Goal: Navigation & Orientation: Find specific page/section

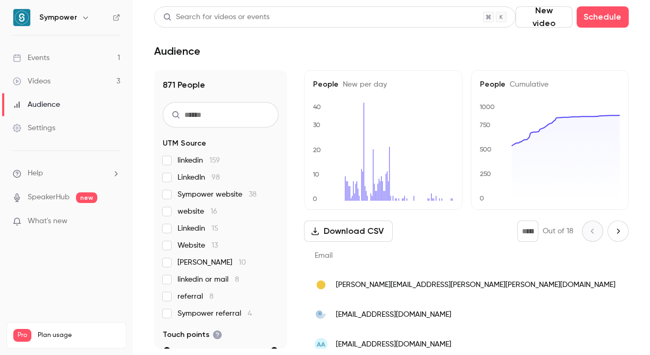
click at [62, 63] on link "Events 1" at bounding box center [66, 57] width 133 height 23
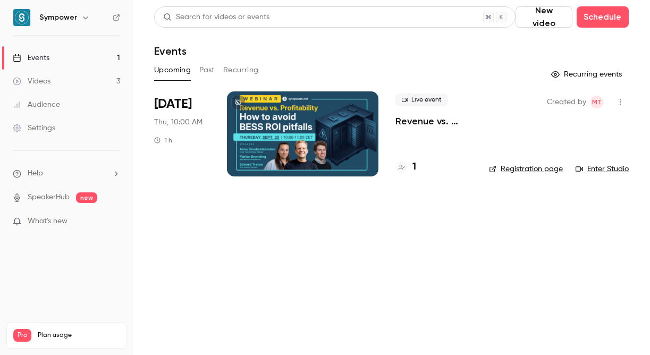
click at [315, 132] on div at bounding box center [303, 133] width 152 height 85
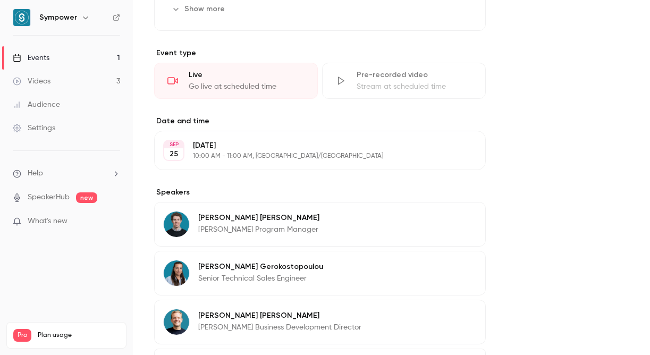
scroll to position [439, 0]
